Goal: Book appointment/travel/reservation

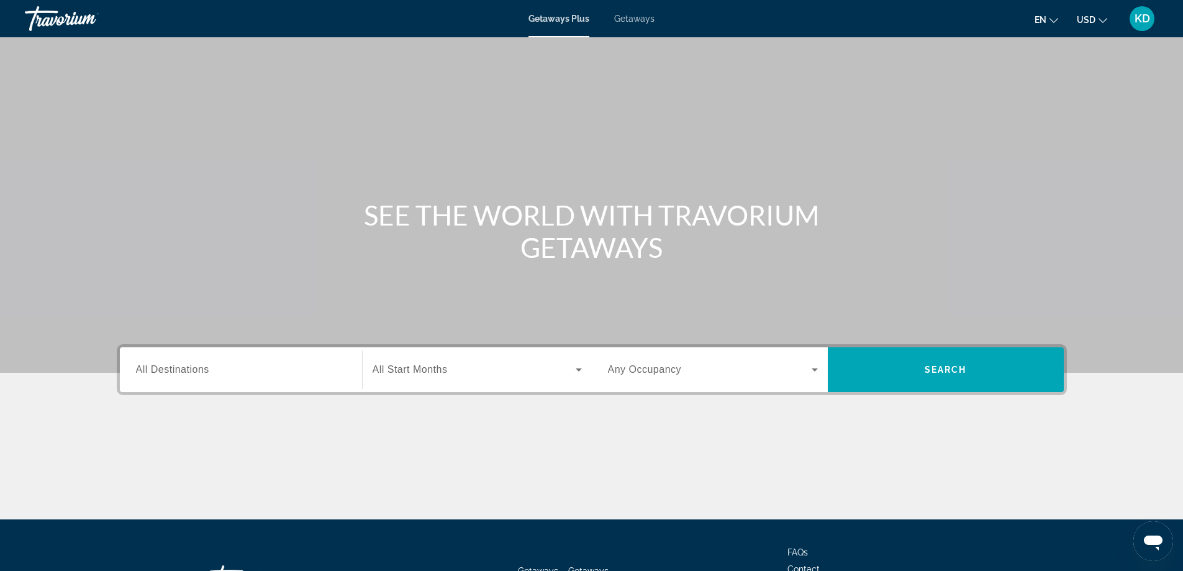
click at [222, 373] on input "Destination All Destinations" at bounding box center [241, 370] width 210 height 15
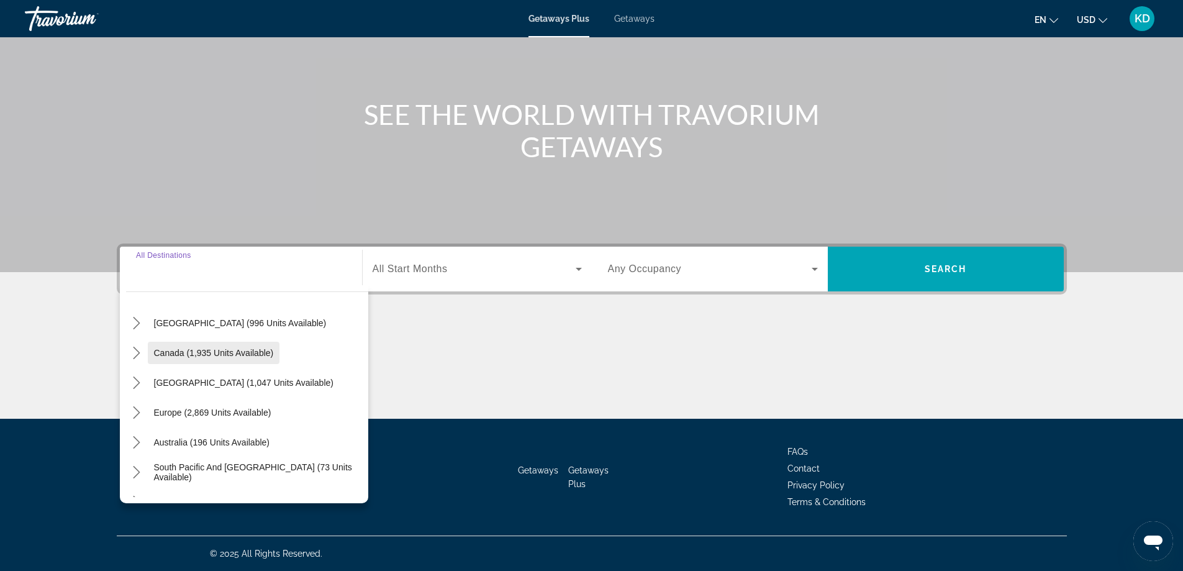
scroll to position [124, 0]
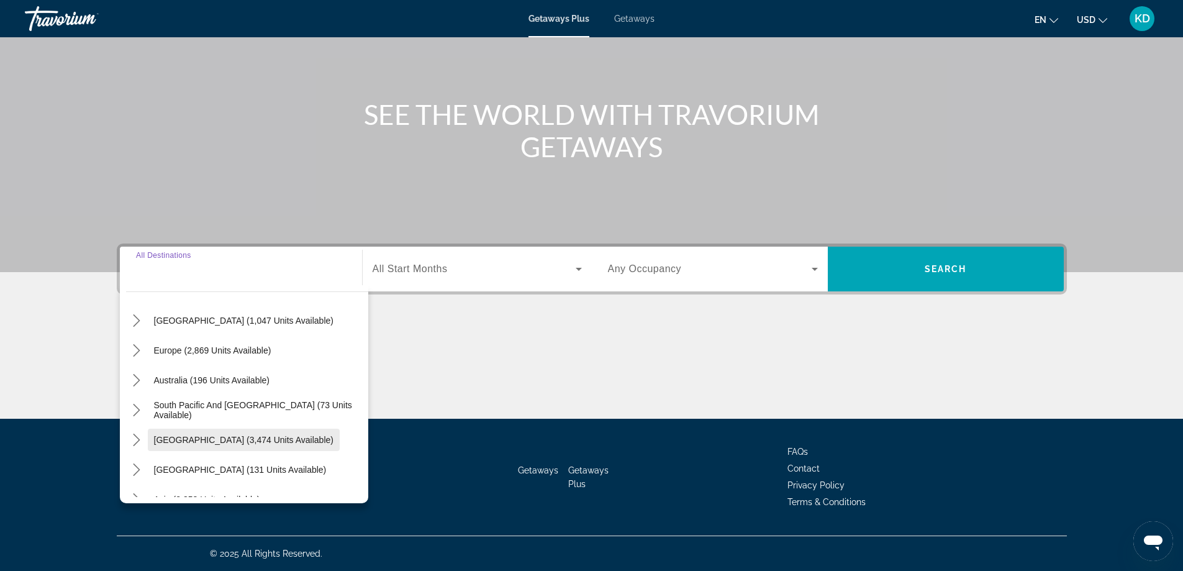
click at [215, 439] on span "South America (3,474 units available)" at bounding box center [243, 440] width 179 height 10
type input "**********"
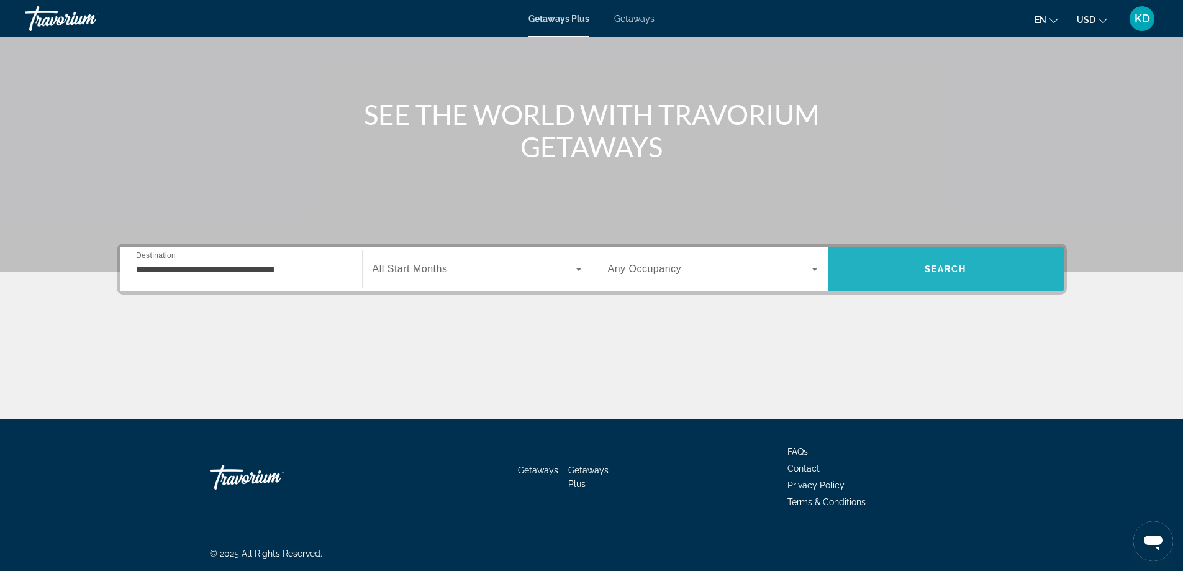
click at [940, 270] on span "Search" at bounding box center [946, 269] width 42 height 10
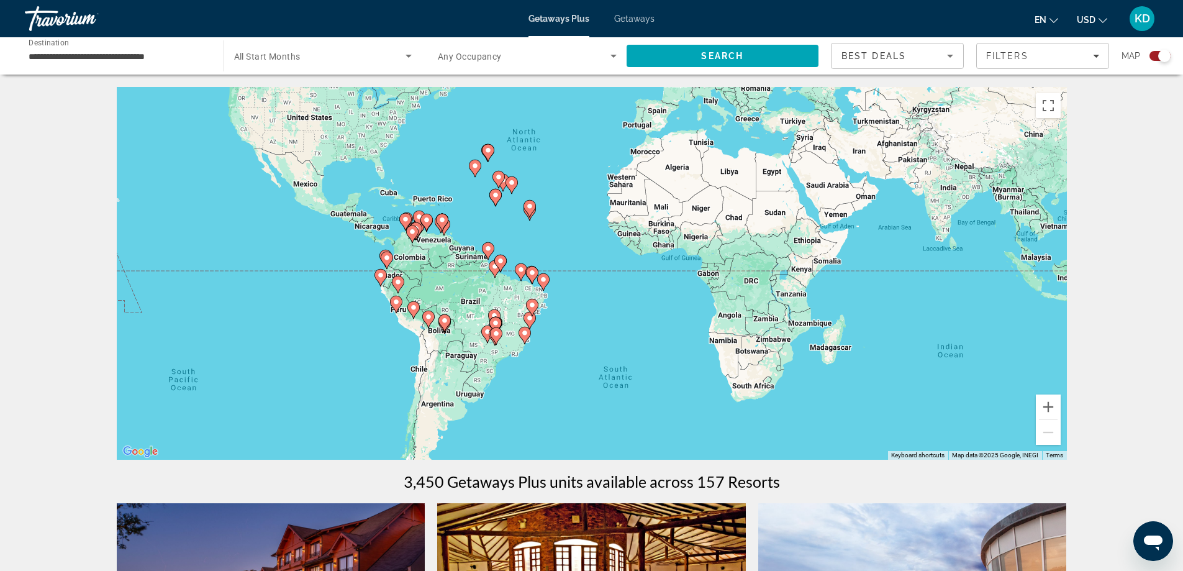
drag, startPoint x: 633, startPoint y: 353, endPoint x: 603, endPoint y: 238, distance: 118.8
click at [603, 238] on div "To activate drag with keyboard, press Alt + Enter. Once in keyboard drag state,…" at bounding box center [592, 273] width 950 height 373
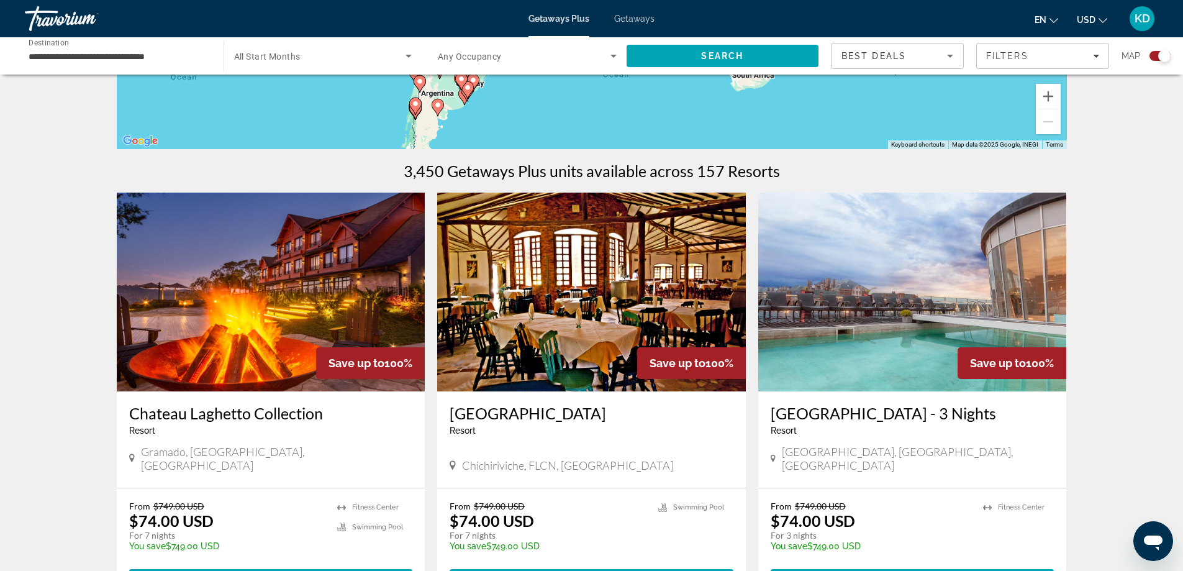
scroll to position [373, 0]
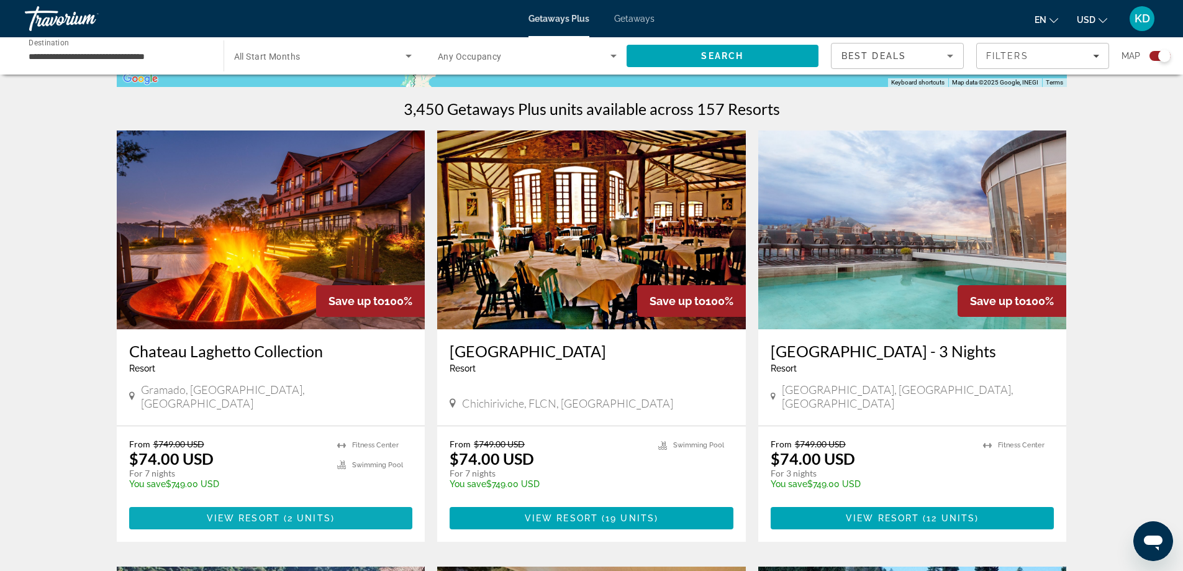
click at [375, 509] on span "Main content" at bounding box center [271, 518] width 284 height 30
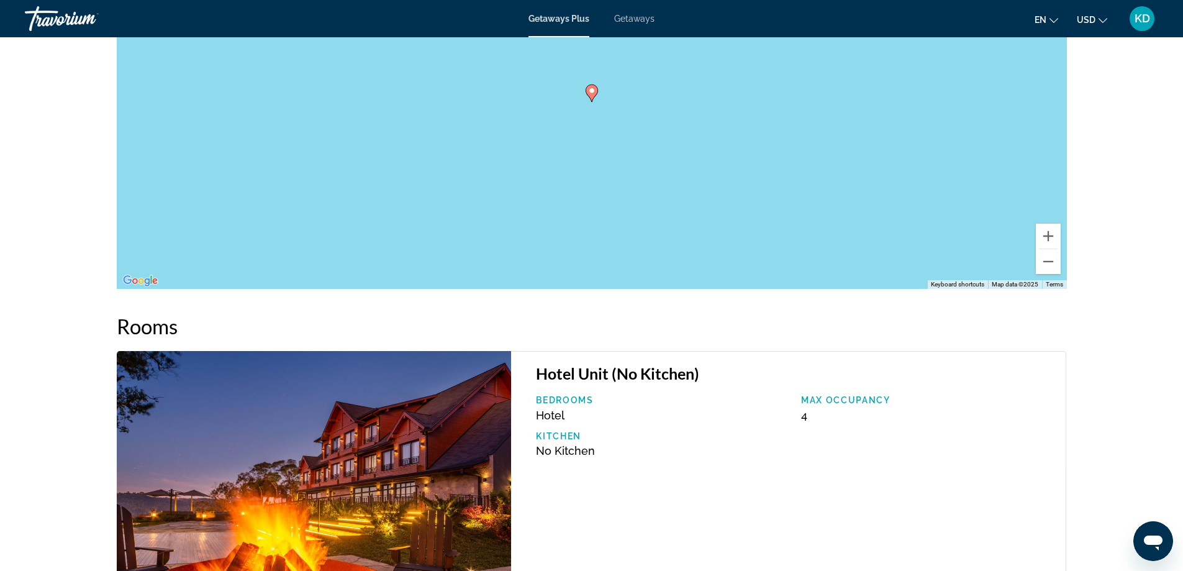
scroll to position [1582, 0]
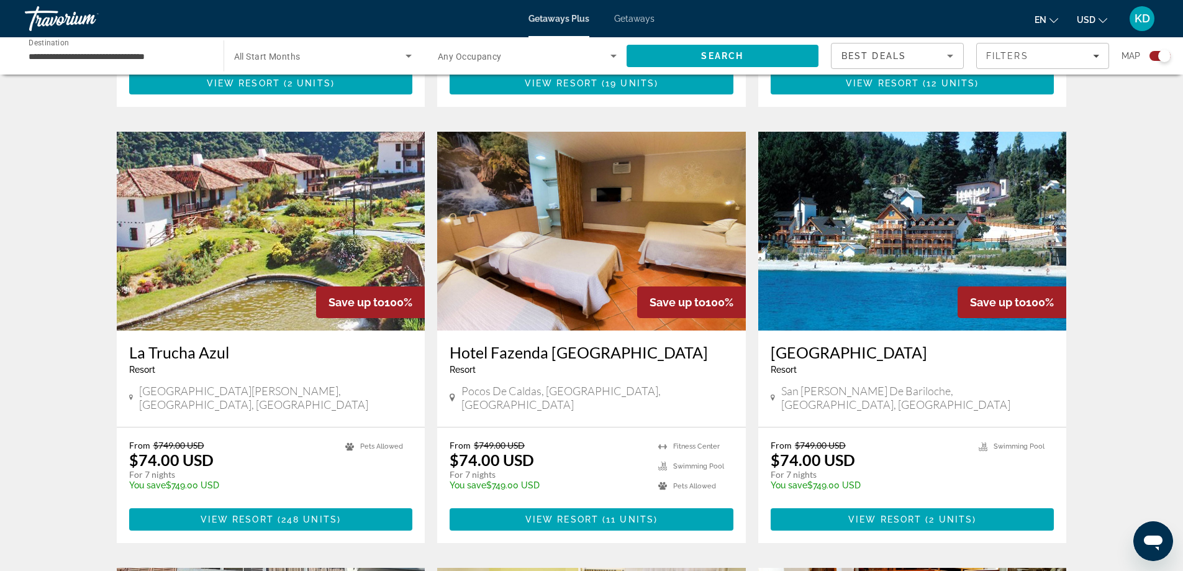
scroll to position [869, 0]
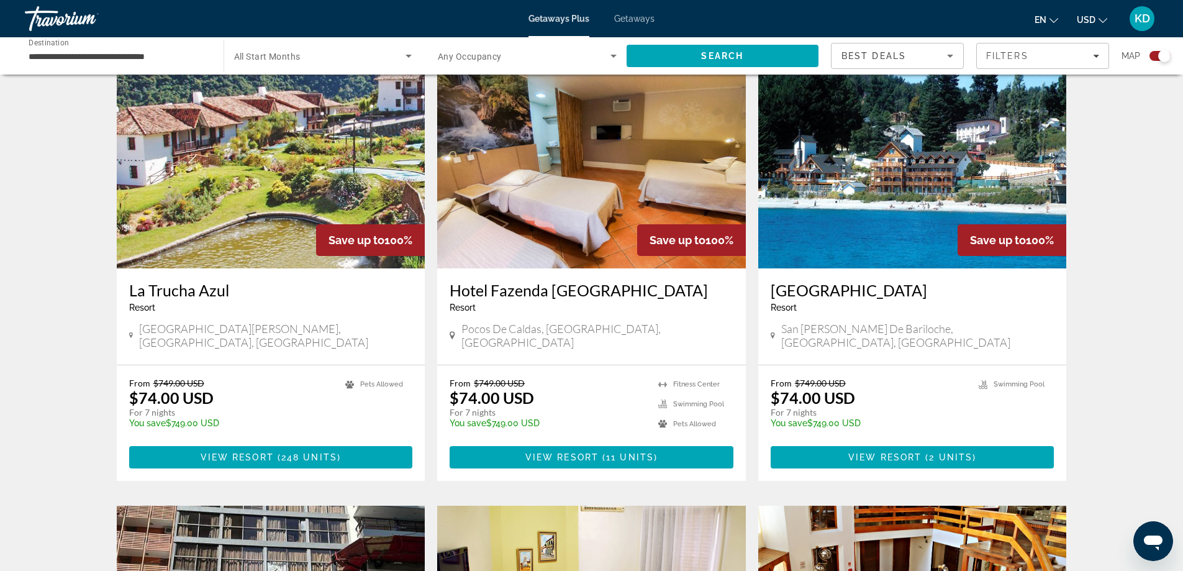
click at [614, 193] on img "Main content" at bounding box center [591, 169] width 309 height 199
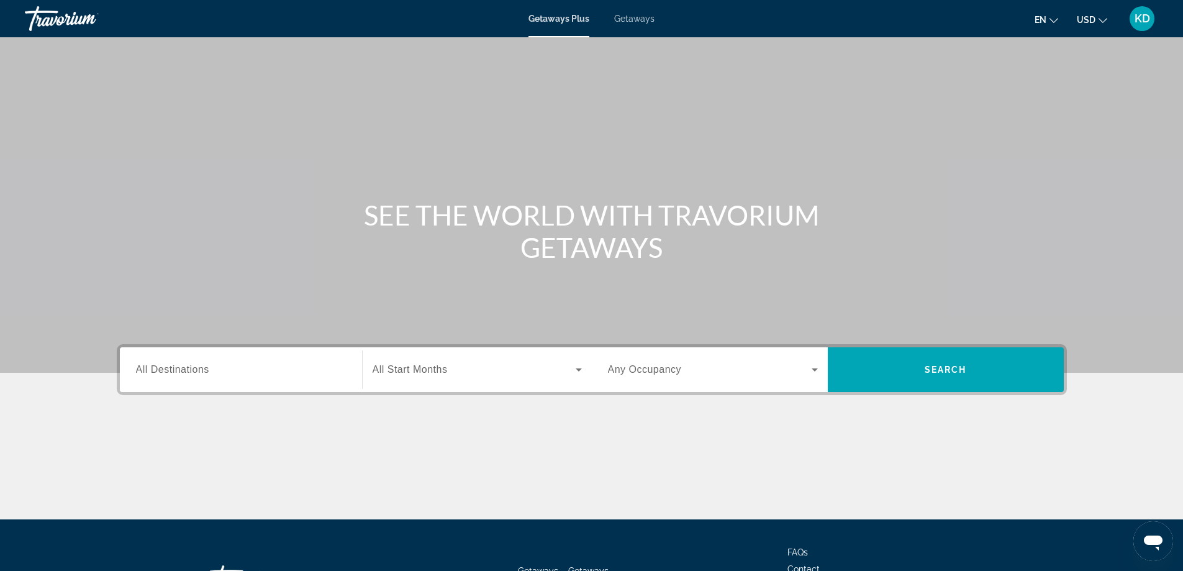
click at [312, 378] on div "Search widget" at bounding box center [241, 369] width 210 height 35
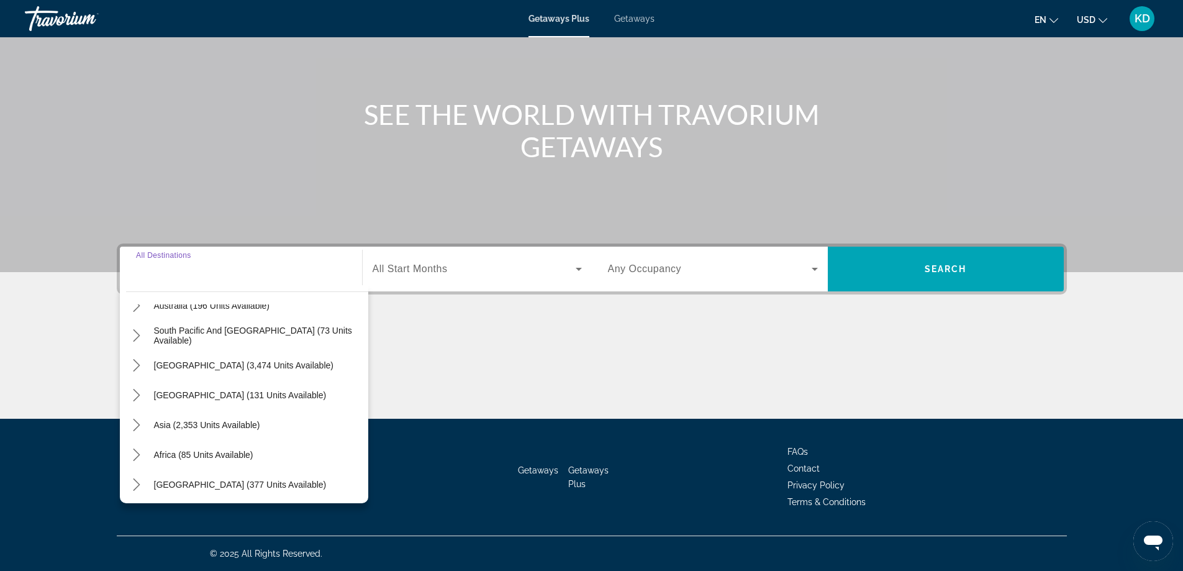
scroll to position [201, 0]
